Goal: Obtain resource: Obtain resource

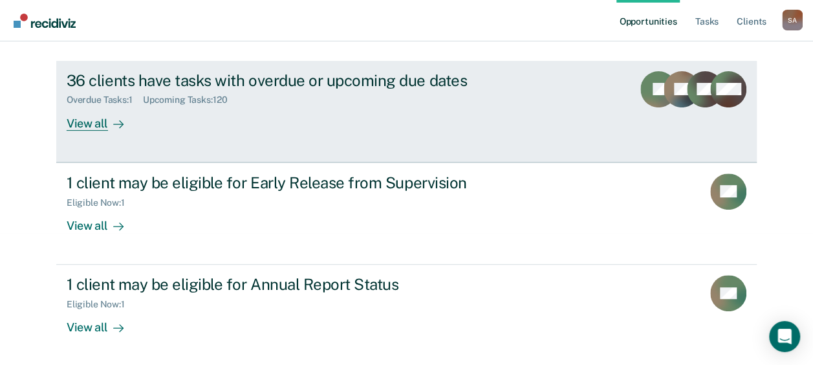
scroll to position [132, 0]
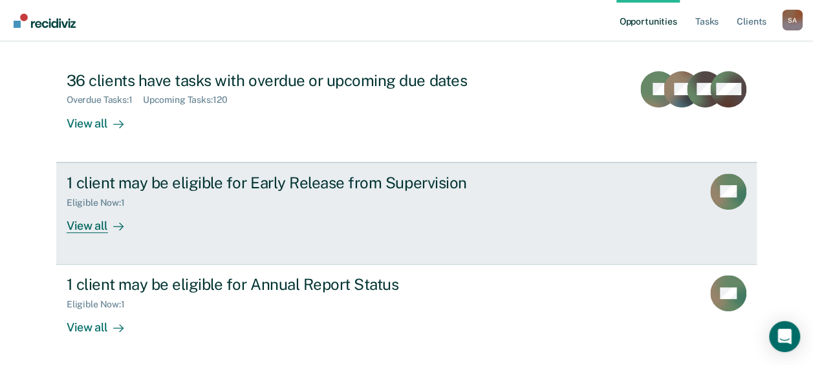
click at [186, 228] on div "1 client may be eligible for Early Release from Supervision Eligible Now : 1 Vi…" at bounding box center [309, 202] width 485 height 59
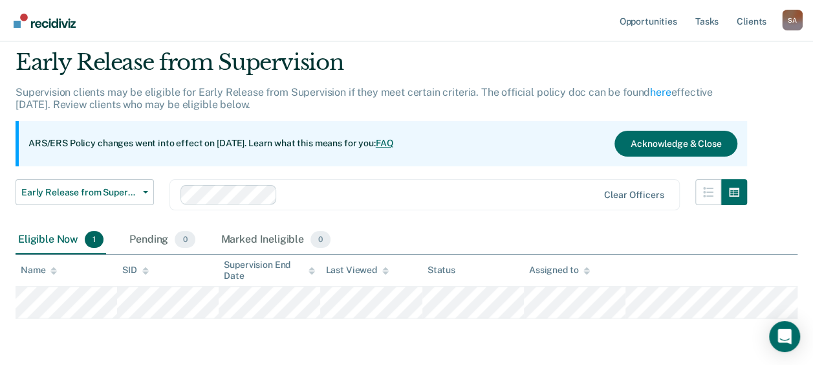
scroll to position [65, 0]
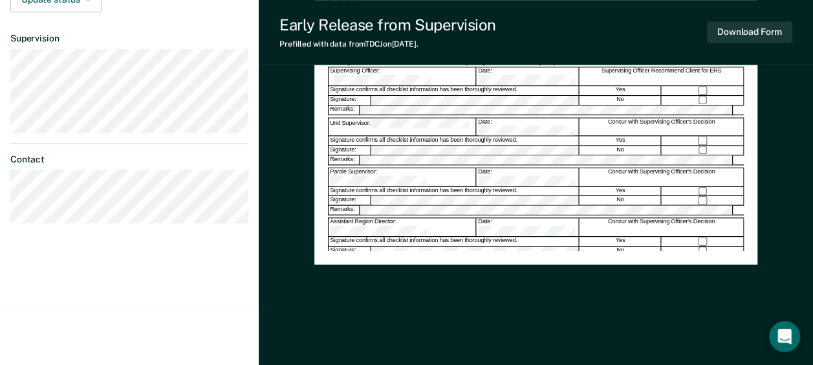
scroll to position [356, 0]
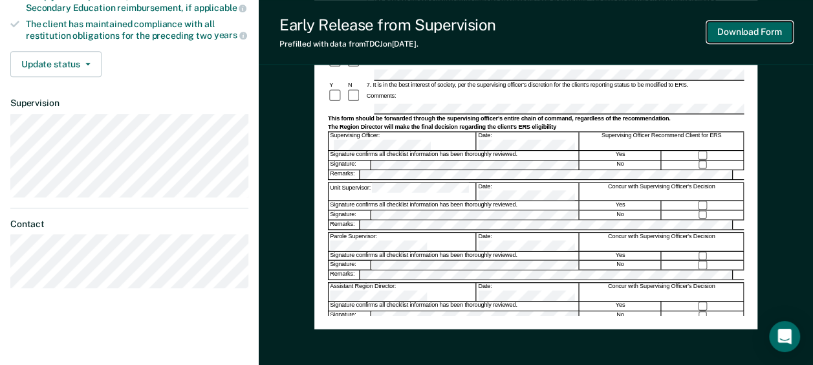
click at [751, 31] on button "Download Form" at bounding box center [749, 31] width 85 height 21
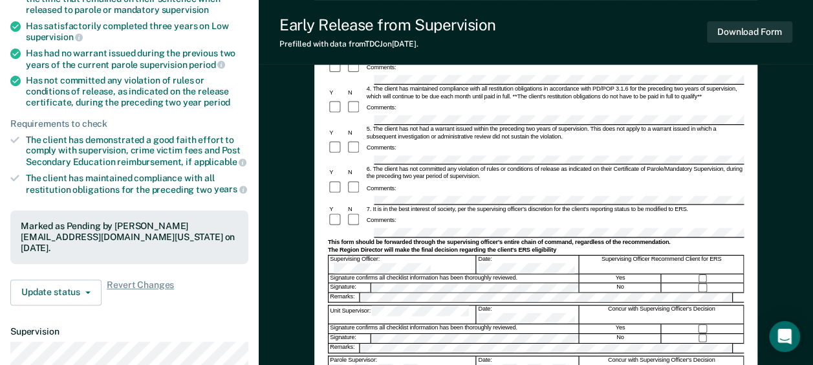
scroll to position [0, 0]
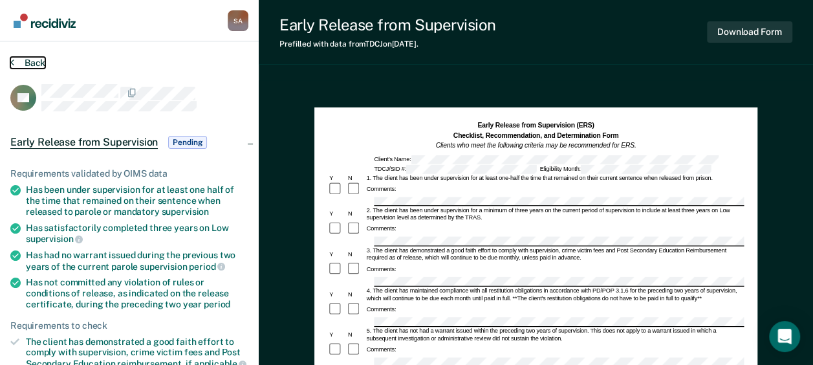
click at [14, 62] on button "Back" at bounding box center [27, 63] width 35 height 12
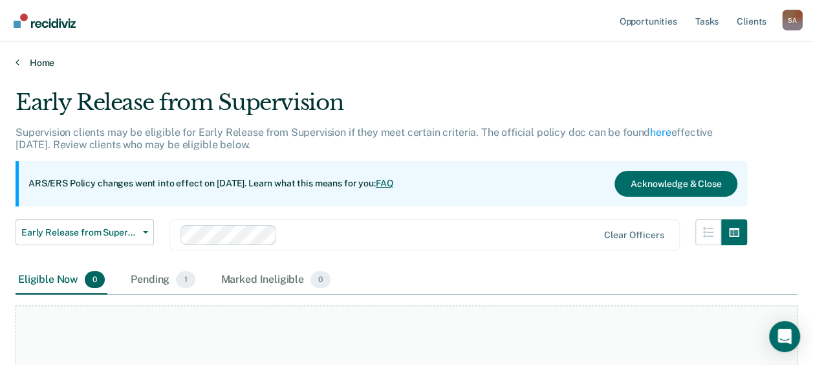
click at [22, 61] on link "Home" at bounding box center [407, 63] width 782 height 12
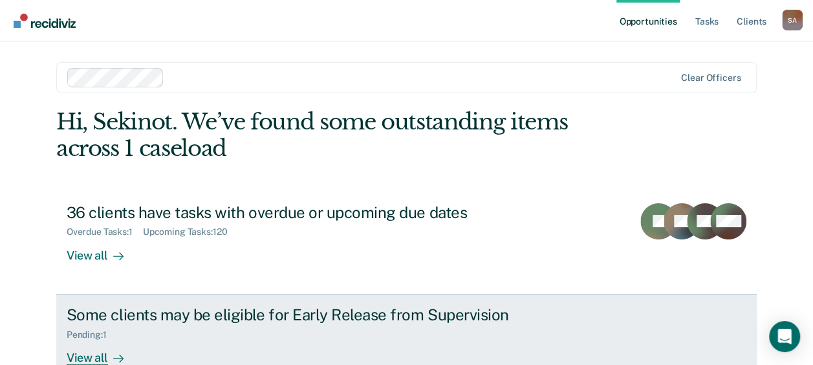
click at [276, 322] on div "Some clients may be eligible for Early Release from Supervision" at bounding box center [294, 314] width 454 height 19
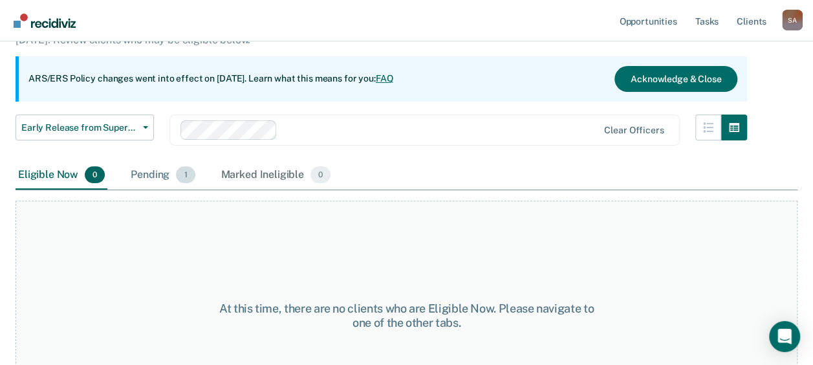
click at [140, 178] on div "Pending 1" at bounding box center [162, 175] width 69 height 28
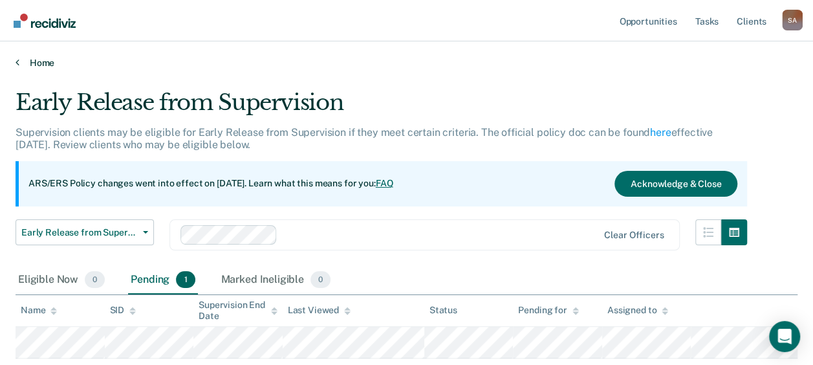
click at [21, 60] on link "Home" at bounding box center [407, 63] width 782 height 12
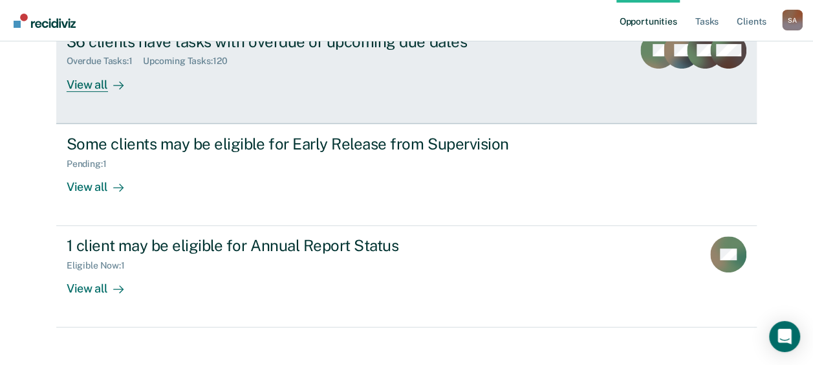
scroll to position [184, 0]
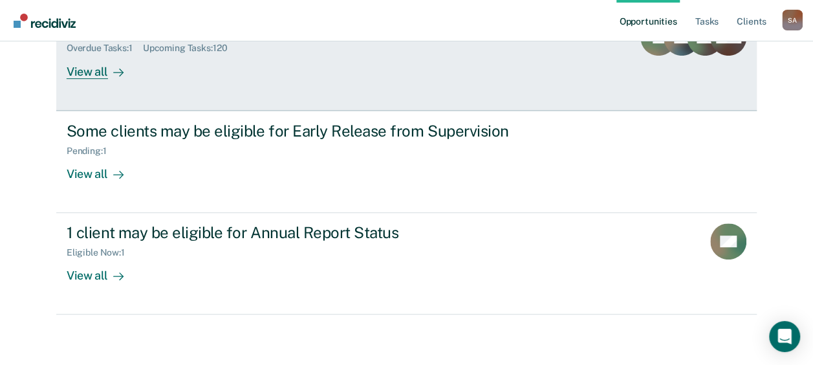
click at [202, 74] on div "36 clients have tasks with overdue or upcoming due dates Overdue Tasks : 1 Upco…" at bounding box center [309, 48] width 485 height 59
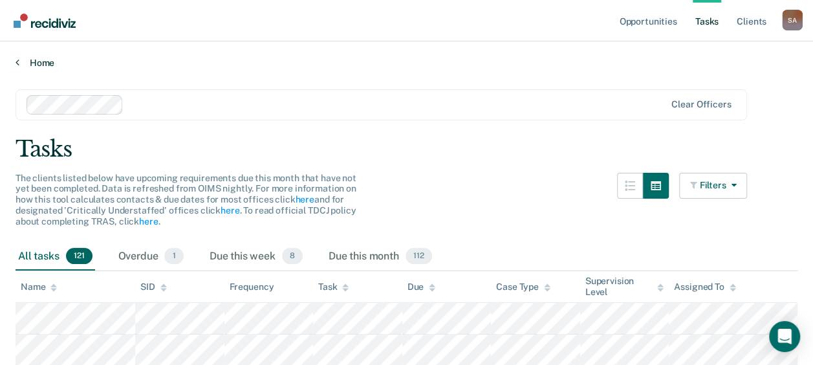
click at [16, 59] on icon at bounding box center [18, 62] width 4 height 10
